Goal: Register for event/course

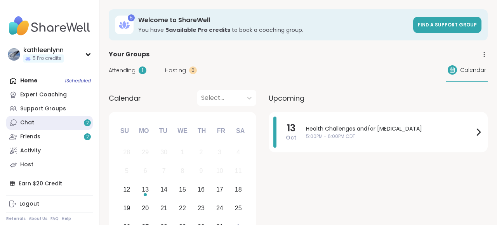
click at [32, 123] on div "Chat 2" at bounding box center [27, 123] width 14 height 8
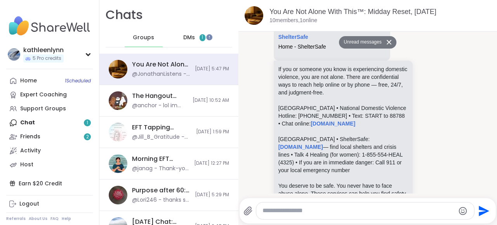
click at [190, 37] on span "DMs" at bounding box center [189, 38] width 12 height 8
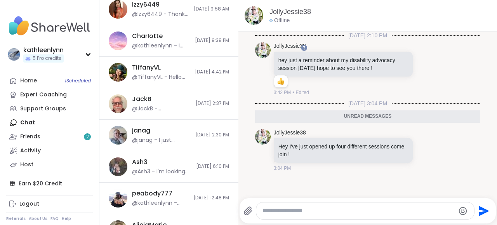
scroll to position [282, 0]
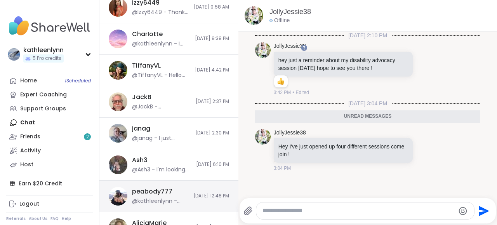
click at [154, 189] on div "peabody777" at bounding box center [152, 191] width 40 height 9
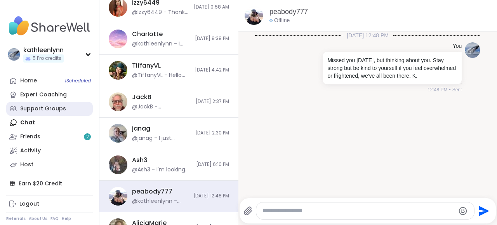
click at [37, 107] on div "Support Groups" at bounding box center [43, 109] width 46 height 8
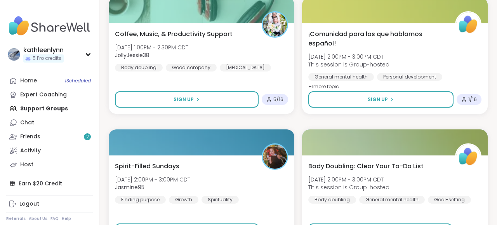
scroll to position [1066, 0]
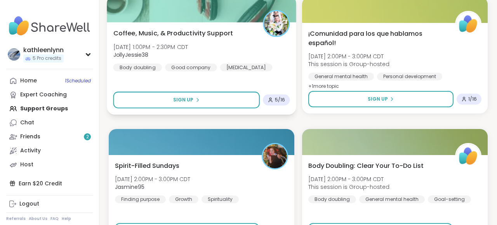
click at [275, 21] on img at bounding box center [276, 23] width 24 height 24
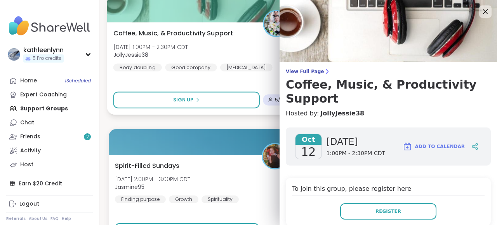
click at [269, 21] on img at bounding box center [276, 23] width 24 height 24
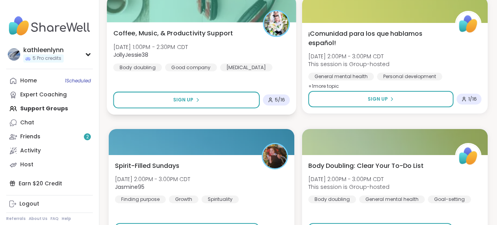
click at [283, 18] on img at bounding box center [276, 23] width 24 height 24
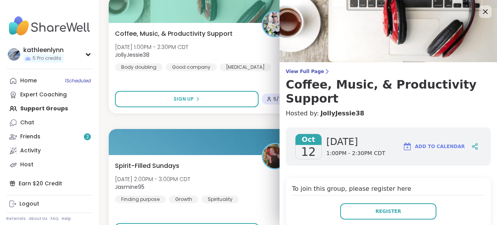
click at [299, 17] on img at bounding box center [387, 31] width 217 height 62
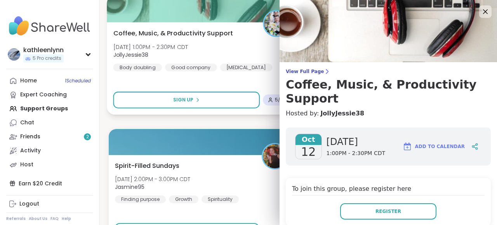
click at [268, 31] on img at bounding box center [276, 23] width 24 height 24
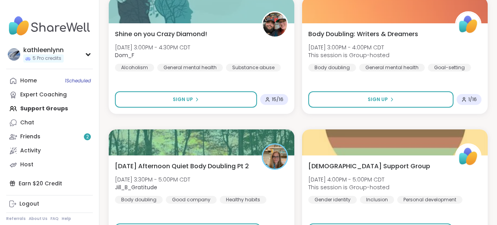
scroll to position [1587, 0]
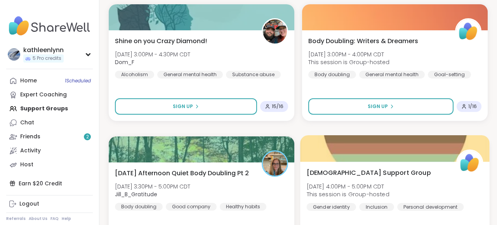
click at [388, 177] on div "[DEMOGRAPHIC_DATA] Support Group [DATE] 4:00PM - 5:00PM CDT This session is Gro…" at bounding box center [394, 189] width 176 height 43
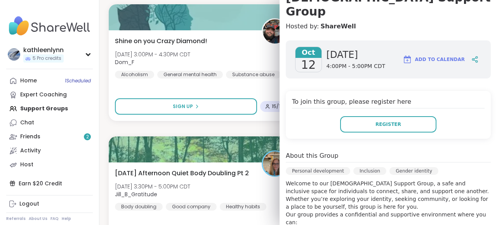
scroll to position [90, 0]
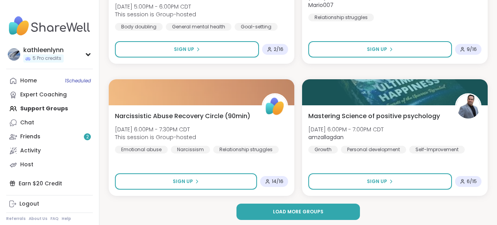
scroll to position [2306, 0]
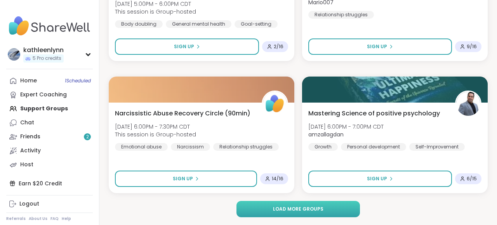
click at [321, 209] on span "Load more groups" at bounding box center [298, 208] width 50 height 7
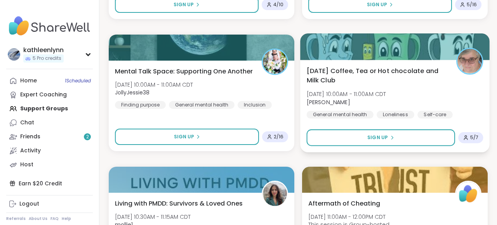
scroll to position [4063, 0]
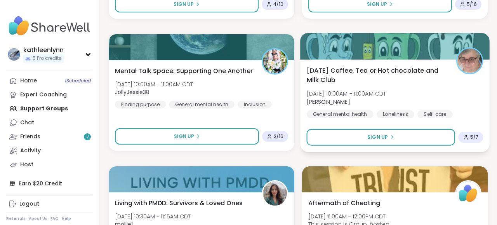
click at [441, 48] on div at bounding box center [394, 46] width 189 height 26
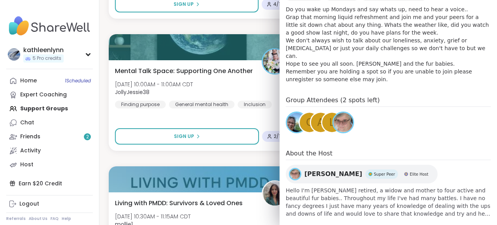
scroll to position [263, 0]
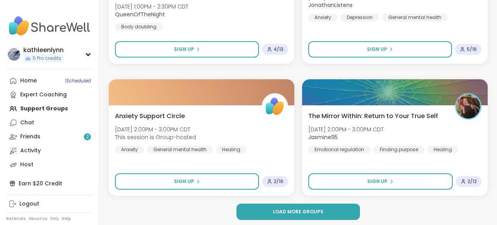
scroll to position [4680, 0]
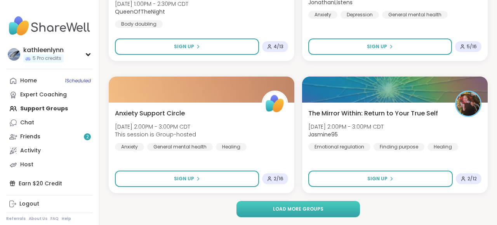
click at [339, 206] on button "Load more groups" at bounding box center [297, 209] width 123 height 16
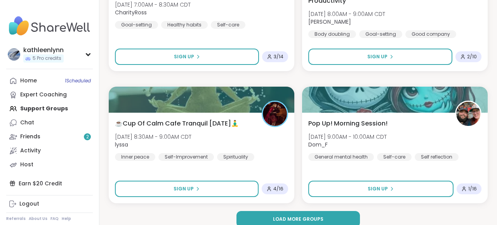
scroll to position [7054, 0]
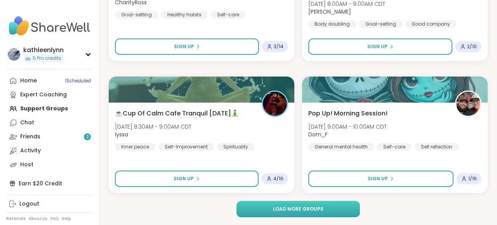
click at [327, 210] on button "Load more groups" at bounding box center [297, 209] width 123 height 16
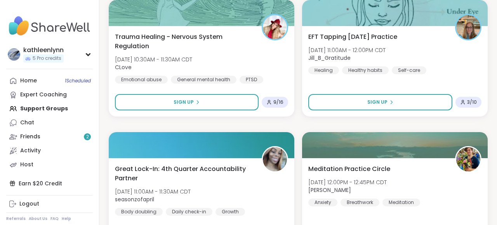
scroll to position [7520, 0]
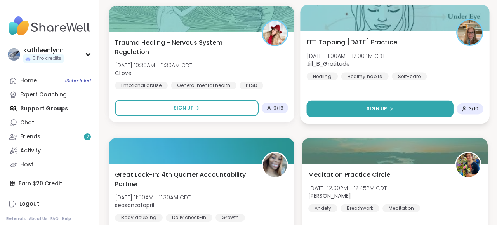
click at [424, 108] on button "Sign Up" at bounding box center [379, 108] width 147 height 17
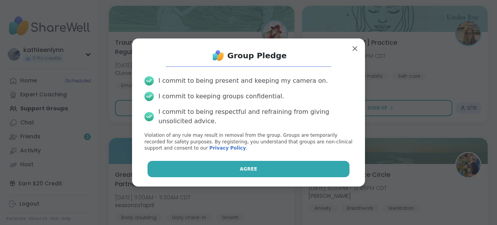
click at [272, 171] on button "Agree" at bounding box center [248, 169] width 202 height 16
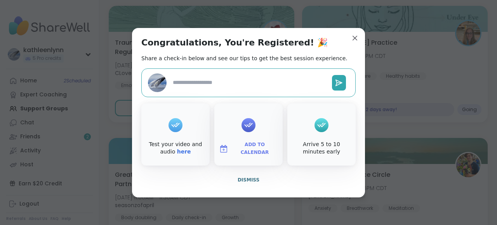
click at [364, 37] on div "Congratulations, You're Registered! 🎉 Share a check-in below and see our tips t…" at bounding box center [248, 112] width 233 height 169
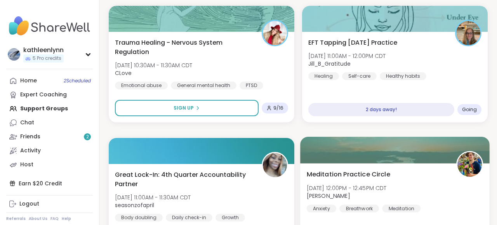
click at [434, 191] on div "Meditation Practice Circle [DATE] 12:00PM - 12:45PM CDT [PERSON_NAME] Breathwor…" at bounding box center [394, 190] width 176 height 43
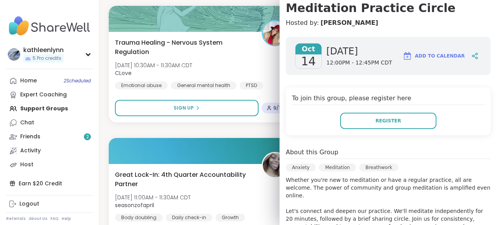
scroll to position [55, 0]
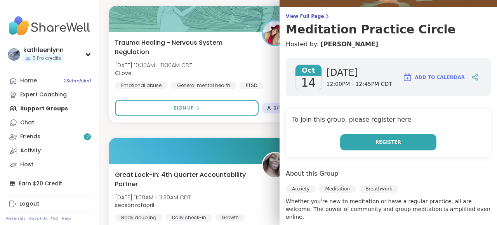
click at [391, 140] on span "Register" at bounding box center [388, 141] width 26 height 7
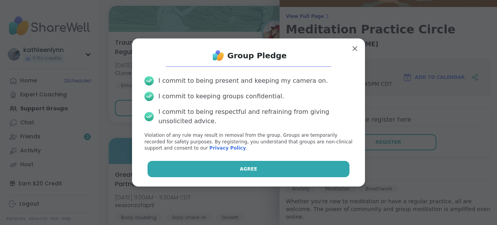
click at [328, 166] on button "Agree" at bounding box center [248, 169] width 202 height 16
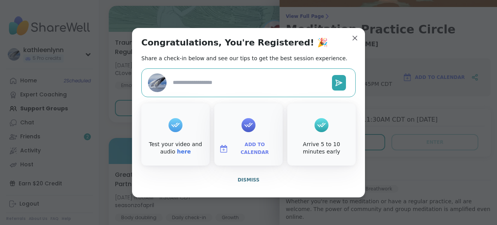
type textarea "*"
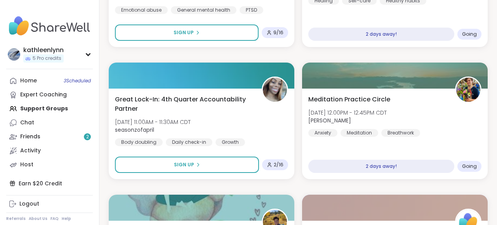
scroll to position [7594, 0]
